Goal: Navigation & Orientation: Find specific page/section

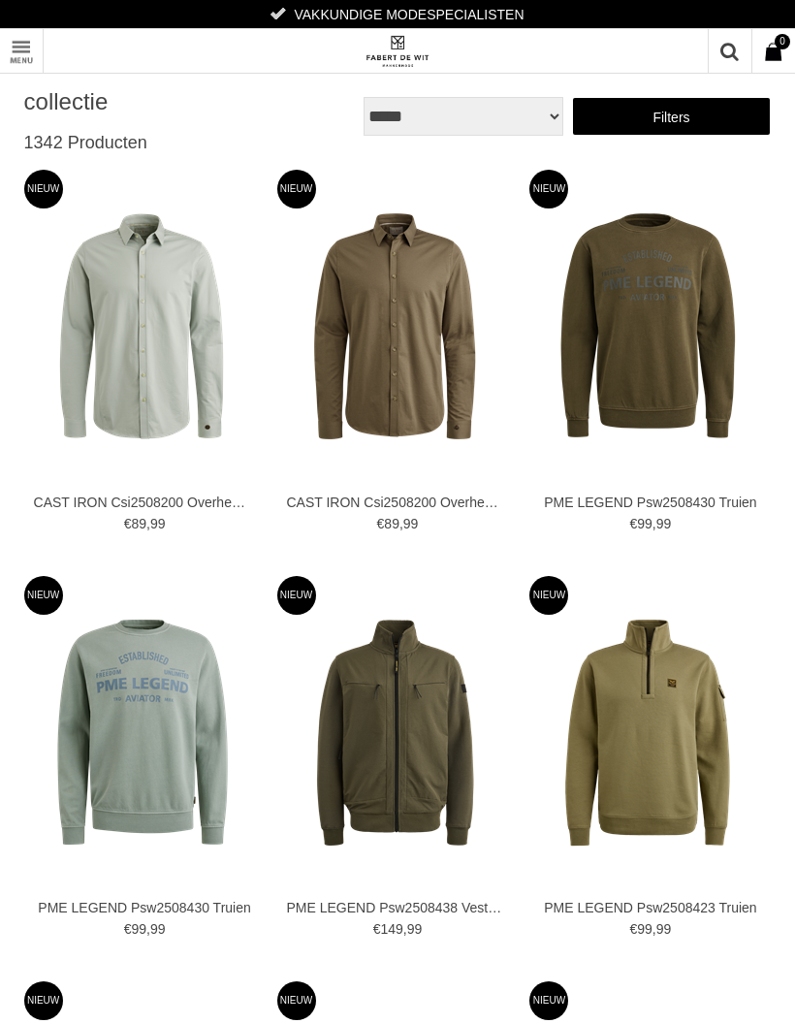
click at [695, 118] on link "Filters" at bounding box center [672, 116] width 200 height 39
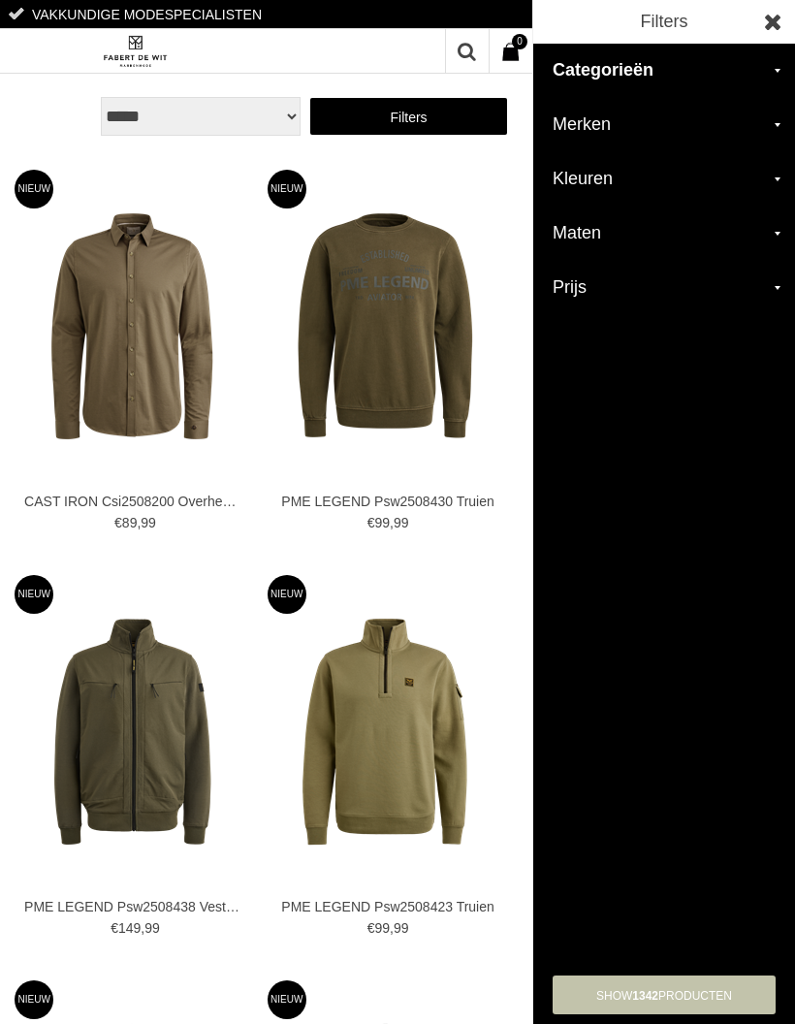
click at [620, 126] on h2 "Merken" at bounding box center [664, 125] width 262 height 54
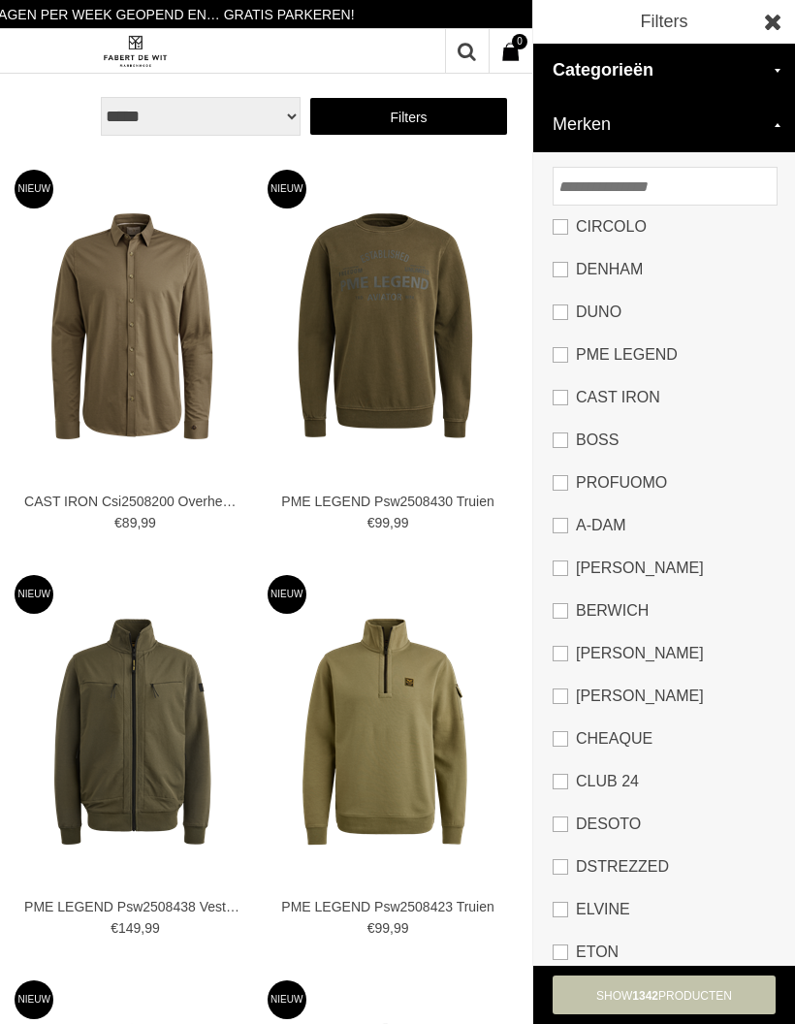
click at [636, 187] on input "search" at bounding box center [665, 186] width 225 height 39
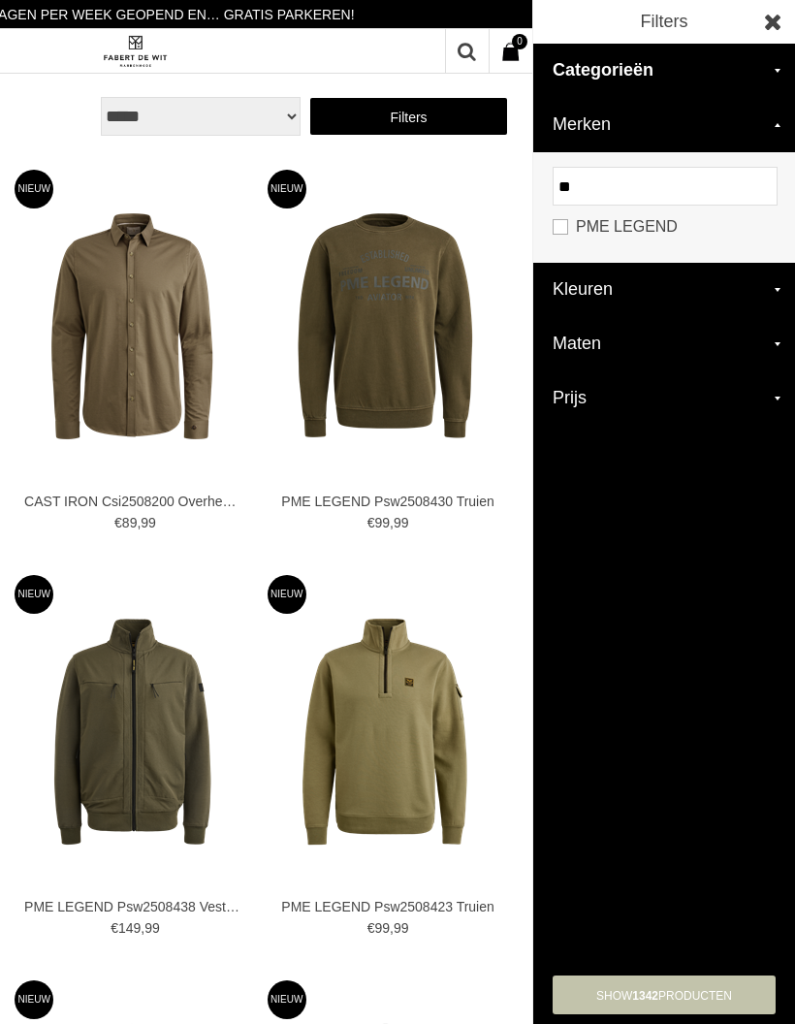
type input "**"
click at [572, 220] on link "PME LEGEND" at bounding box center [664, 227] width 223 height 43
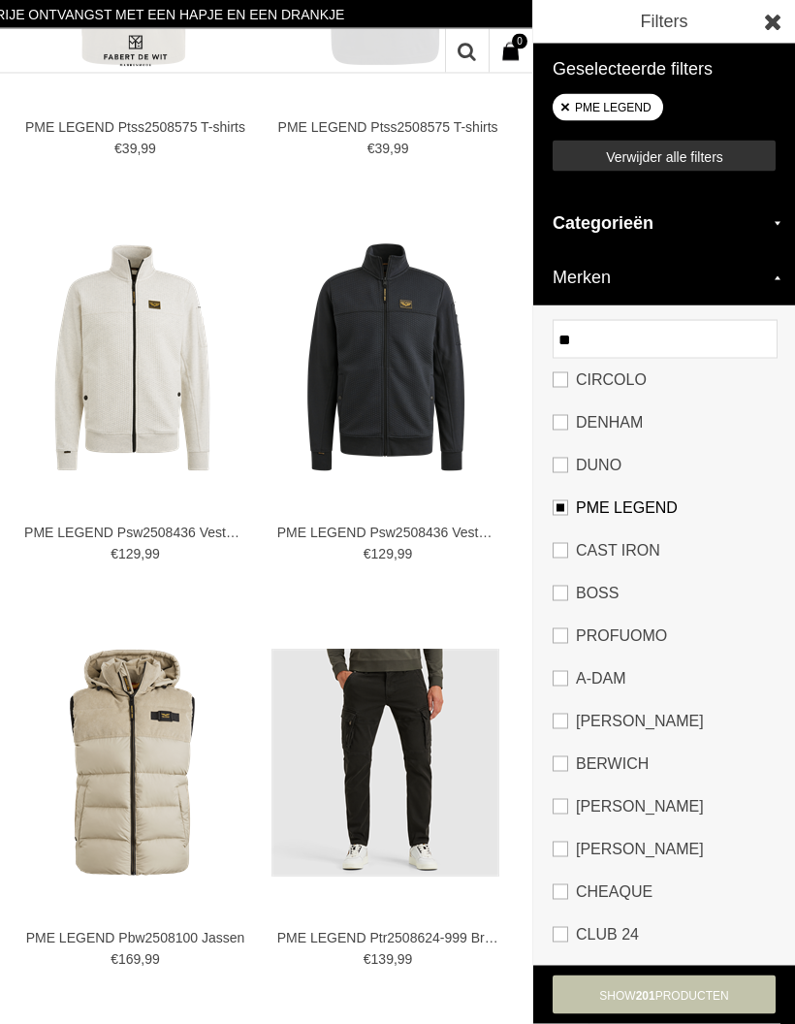
scroll to position [2656, 0]
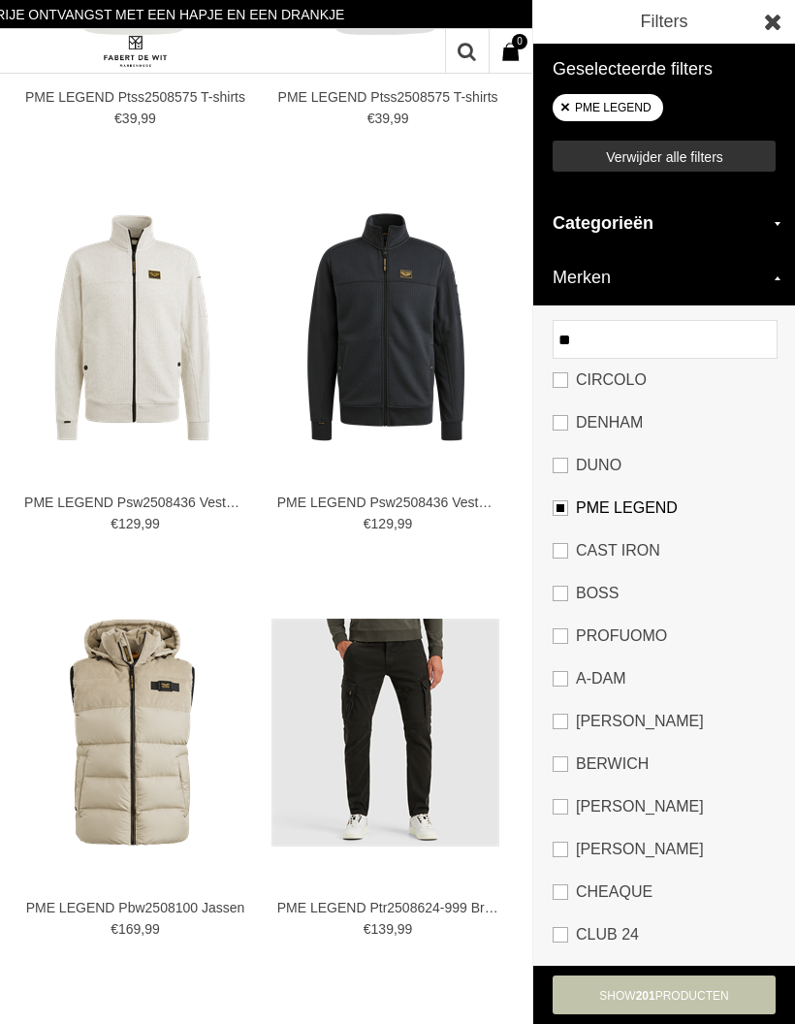
click at [772, 223] on h2 "Categorieën" at bounding box center [664, 224] width 262 height 54
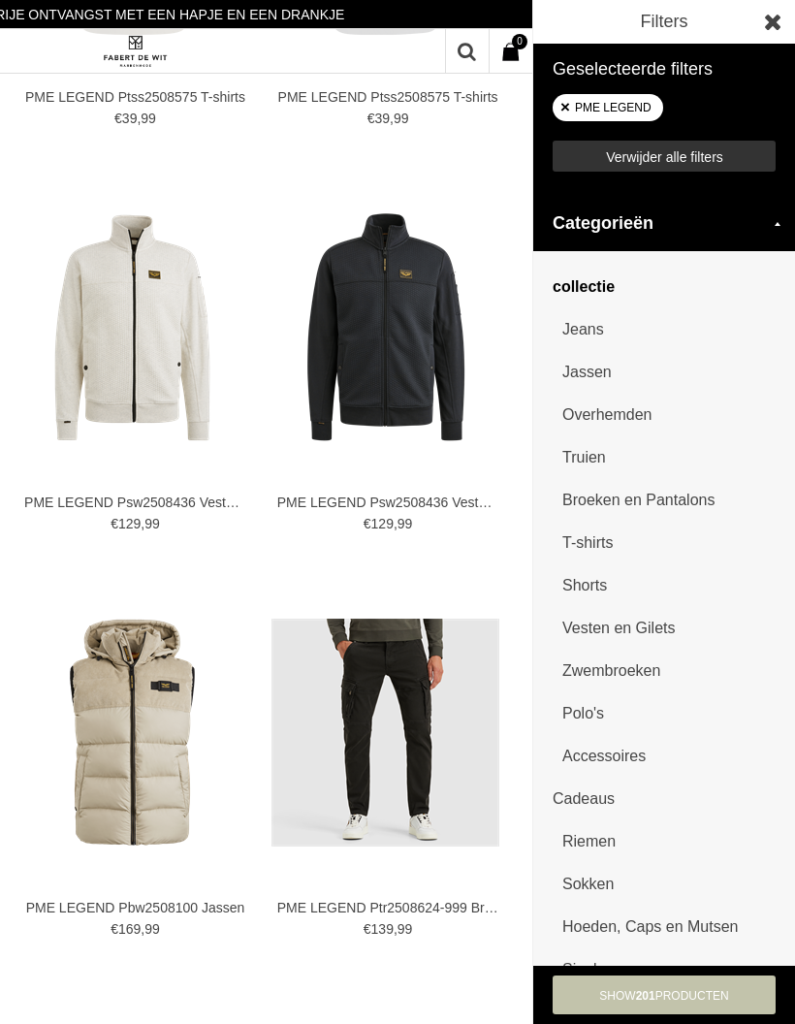
click at [785, 218] on h2 "Categorieën" at bounding box center [664, 224] width 262 height 54
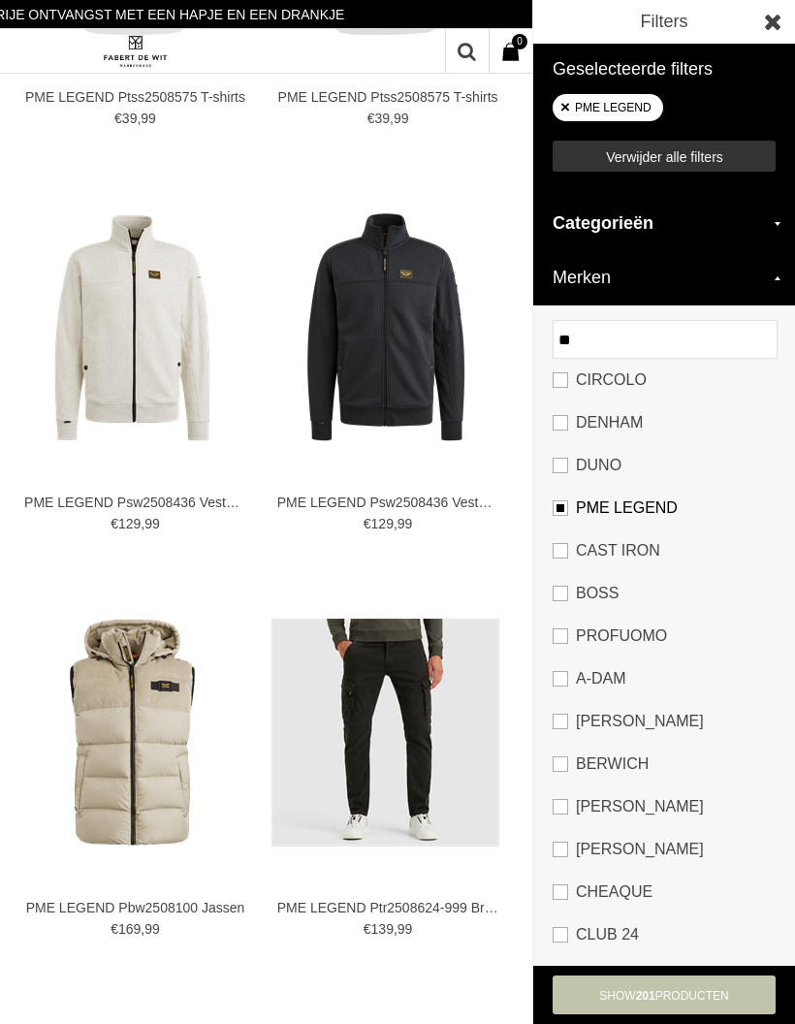
click at [772, 224] on h2 "Categorieën" at bounding box center [664, 224] width 262 height 54
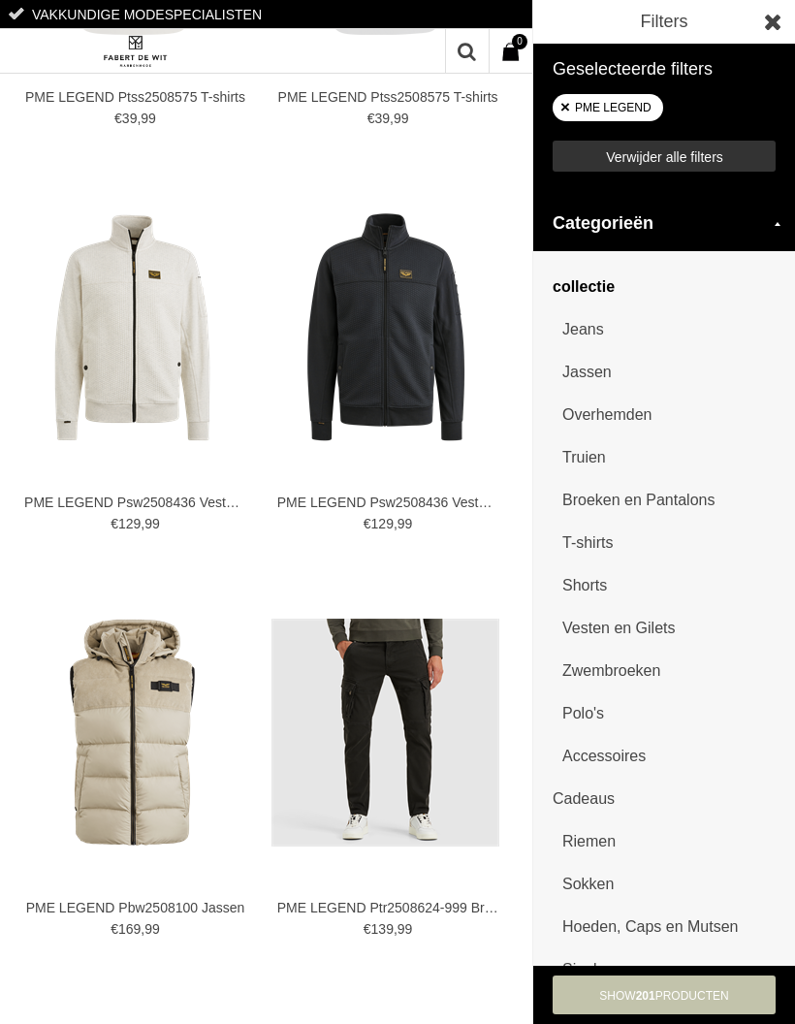
click at [645, 410] on link "Overhemden" at bounding box center [668, 415] width 213 height 43
